Goal: Understand process/instructions: Learn how to perform a task or action

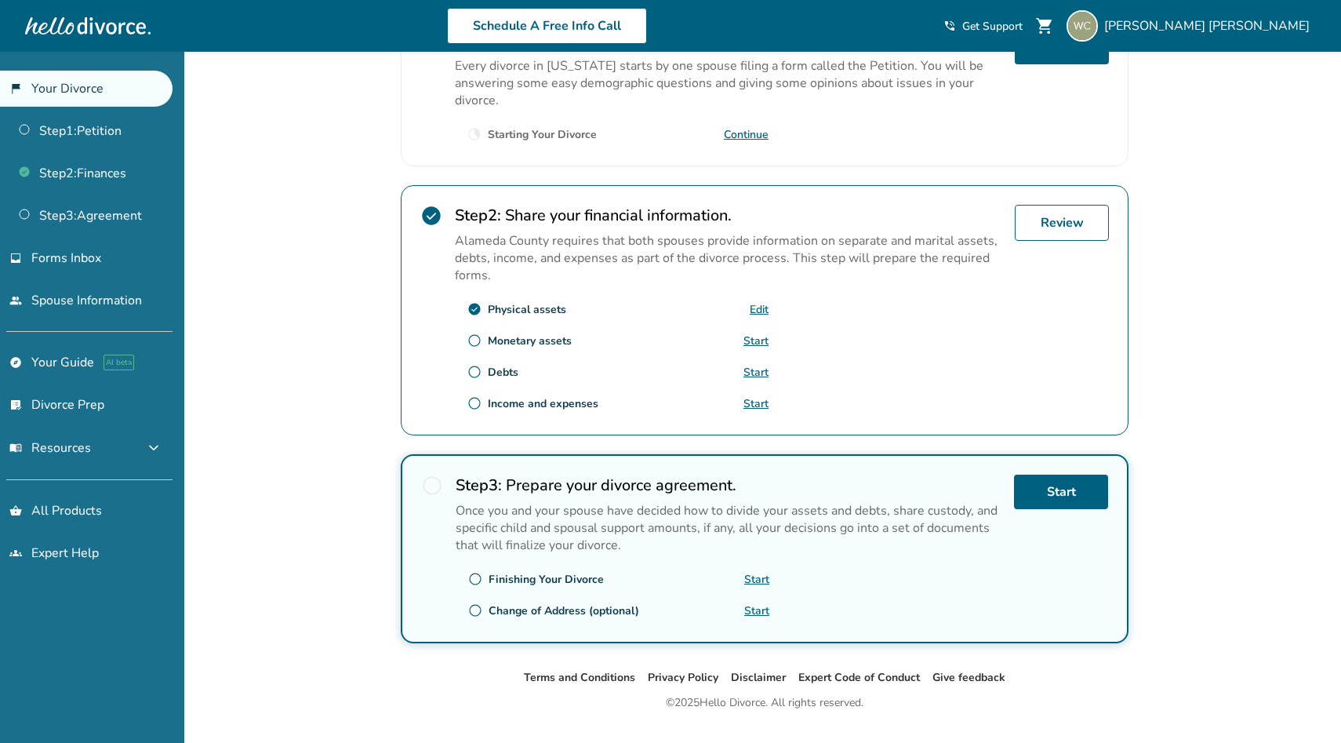
scroll to position [376, 0]
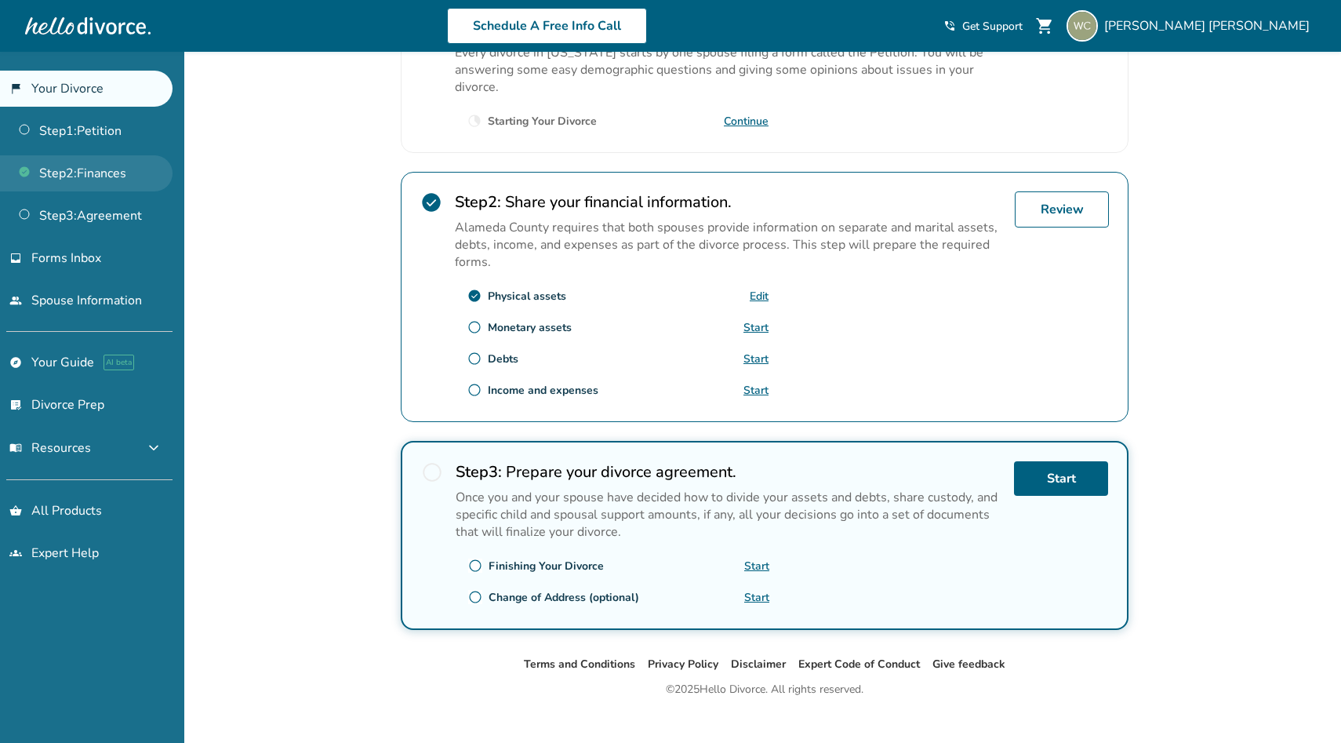
click at [93, 162] on link "Step 2 : Finances" at bounding box center [86, 173] width 173 height 36
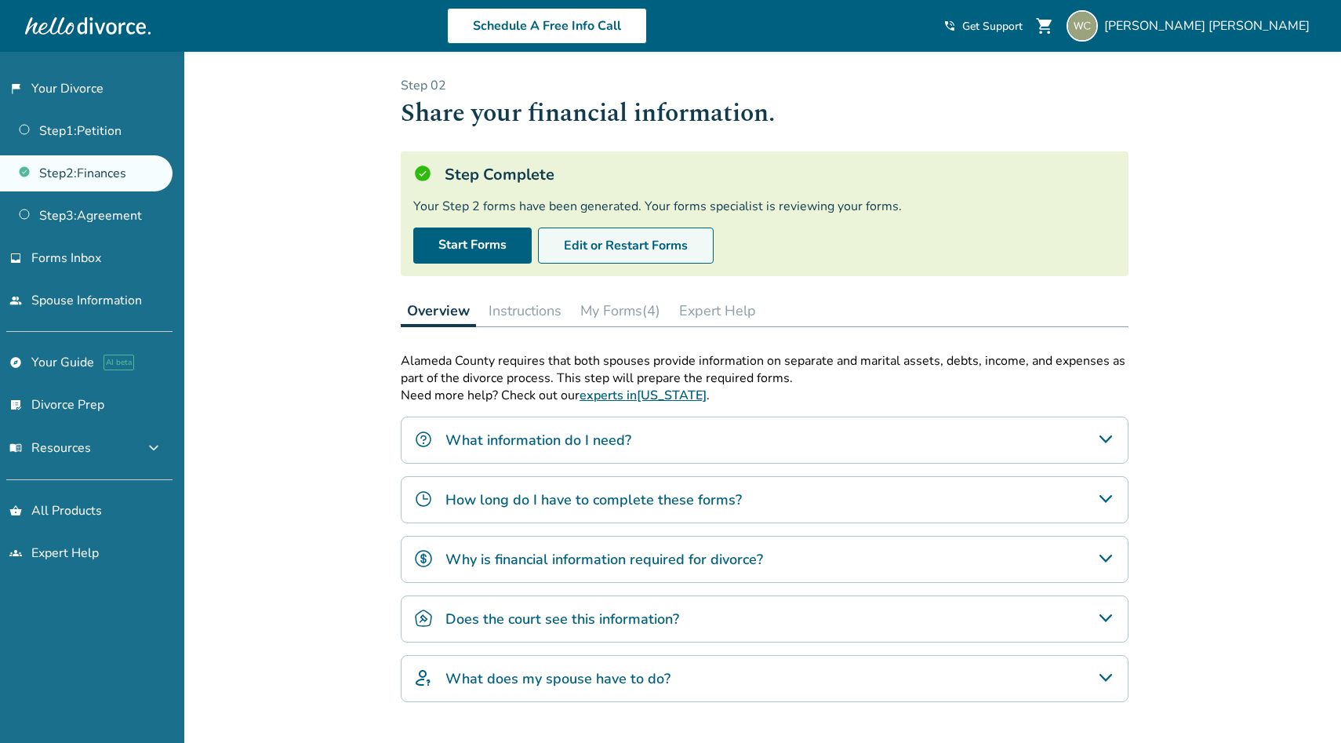
click at [570, 249] on button "Edit or Restart Forms" at bounding box center [626, 245] width 176 height 36
